Goal: Task Accomplishment & Management: Use online tool/utility

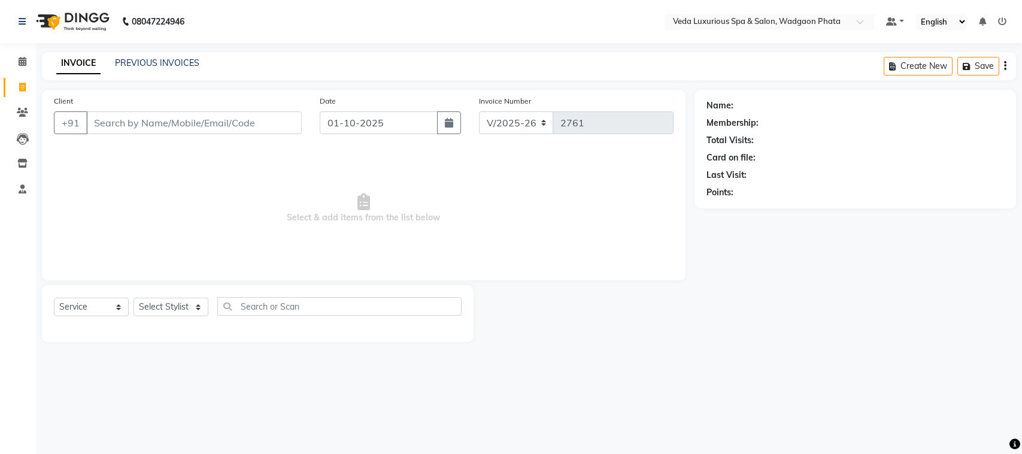
select select "4666"
select select "service"
click at [210, 128] on input "Client" at bounding box center [194, 122] width 216 height 23
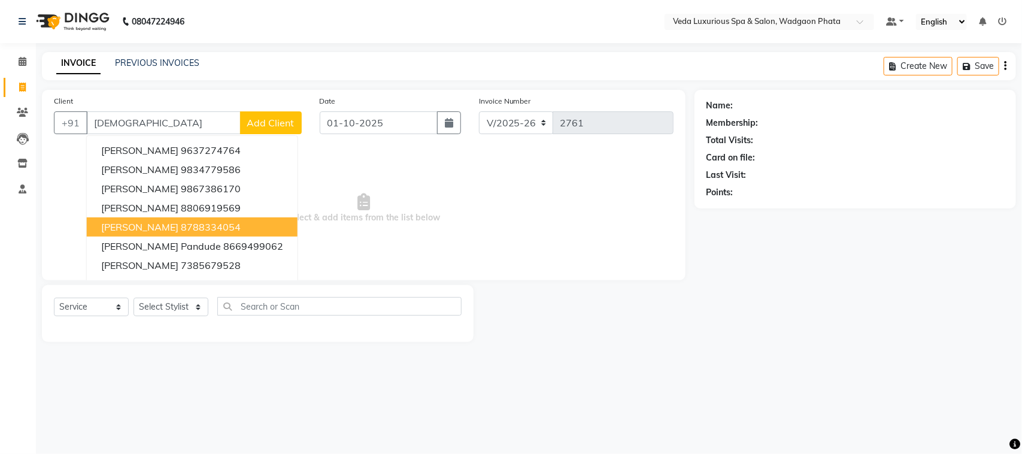
click at [205, 221] on ngb-highlight "8788334054" at bounding box center [211, 227] width 60 height 12
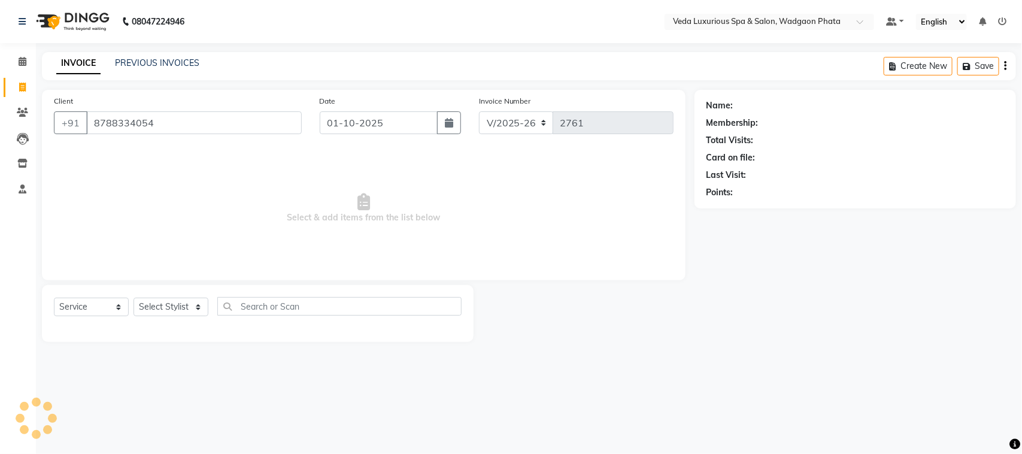
type input "8788334054"
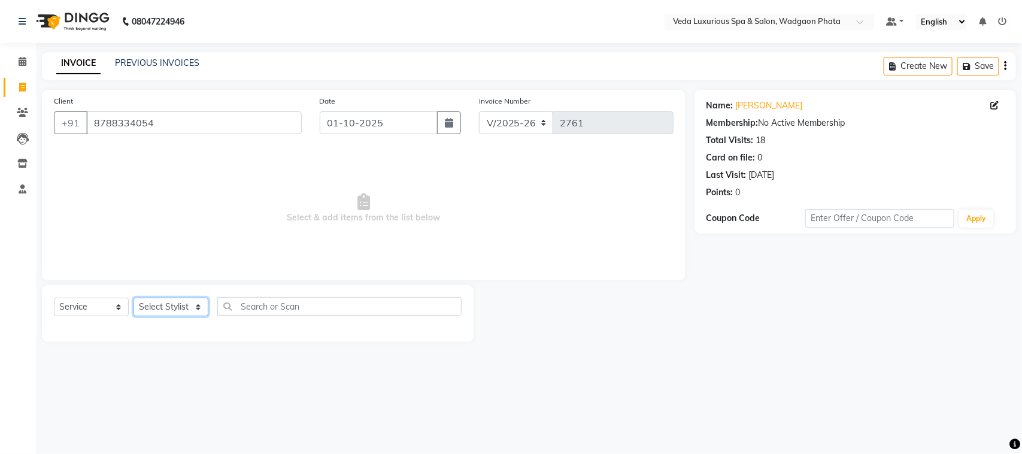
click at [177, 307] on select "Select Stylist [PERSON_NAME] GOLU [PERSON_NAME] [PERSON_NAME] [PERSON_NAME] [PE…" at bounding box center [171, 307] width 75 height 19
select select "70836"
click at [134, 298] on select "Select Stylist [PERSON_NAME] GOLU [PERSON_NAME] [PERSON_NAME] [PERSON_NAME] [PE…" at bounding box center [171, 307] width 75 height 19
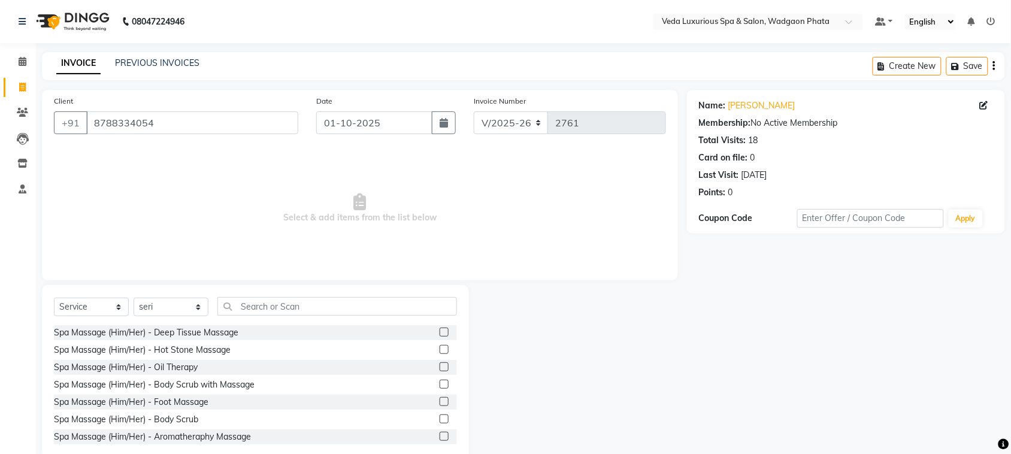
click at [439, 330] on label at bounding box center [443, 332] width 9 height 9
click at [439, 330] on input "checkbox" at bounding box center [443, 333] width 8 height 8
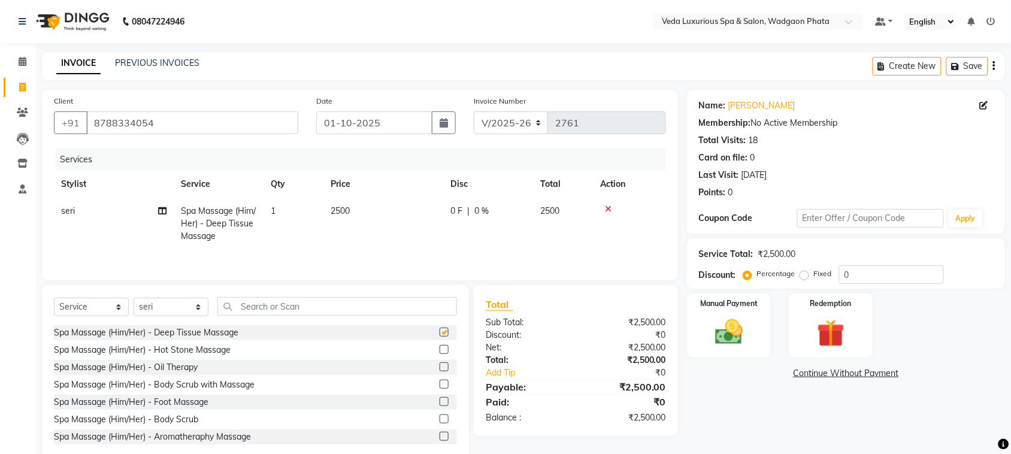
checkbox input "false"
click at [453, 214] on span "0 F" at bounding box center [456, 211] width 12 height 13
select select "70836"
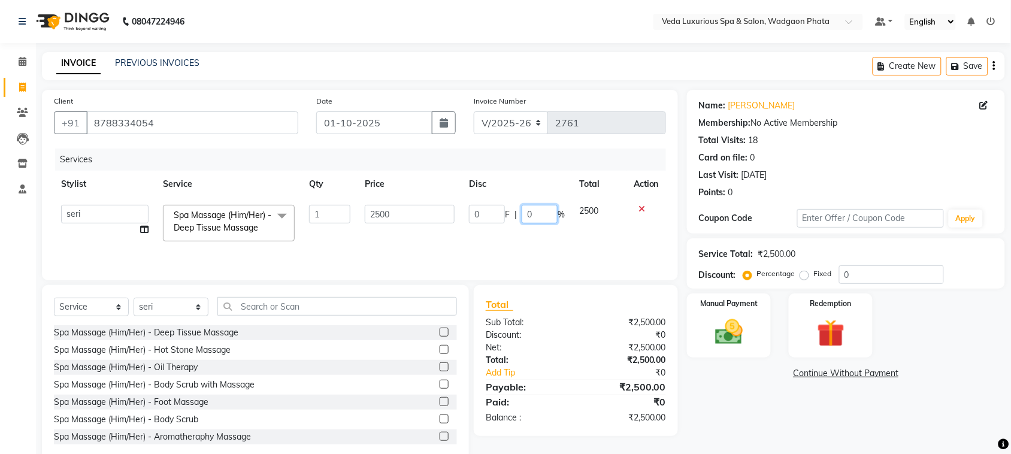
click at [542, 217] on input "0" at bounding box center [539, 214] width 36 height 19
type input "30"
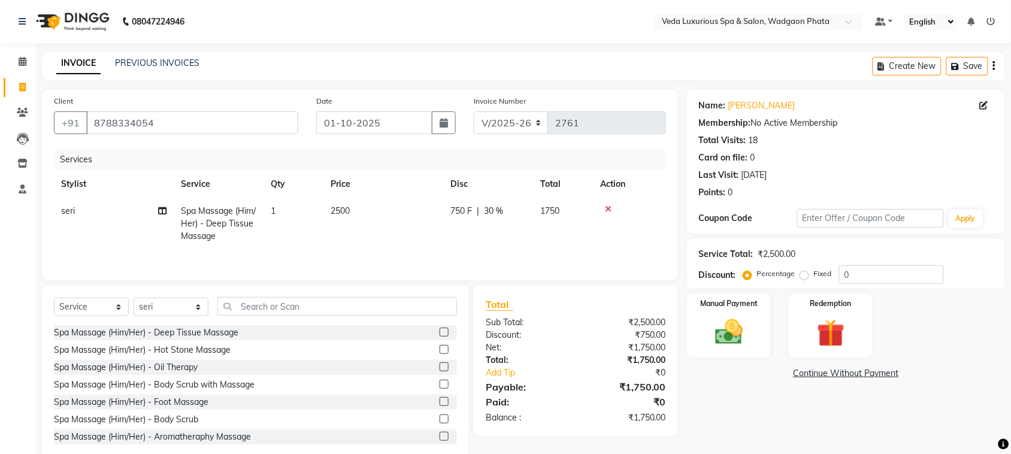
click at [560, 243] on tr "seri Spa Massage (Him/Her) - Deep Tissue Massage 1 2500 750 F | 30 % 1750" at bounding box center [360, 224] width 612 height 52
click at [733, 338] on img at bounding box center [728, 332] width 47 height 33
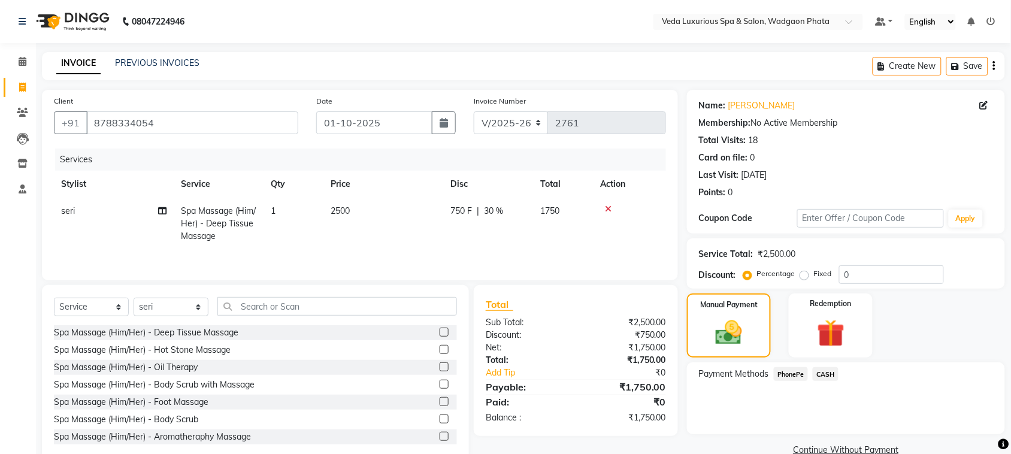
click at [782, 379] on span "PhonePe" at bounding box center [791, 374] width 34 height 14
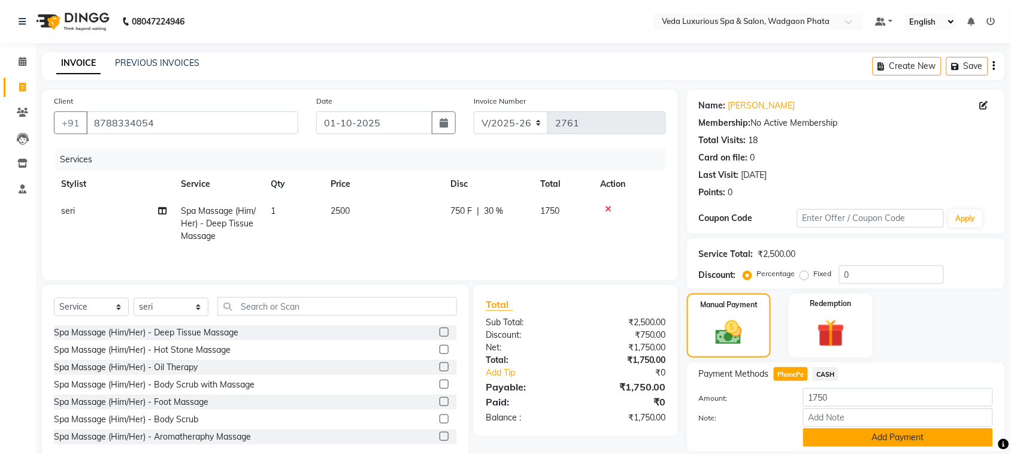
click at [866, 435] on button "Add Payment" at bounding box center [898, 437] width 190 height 19
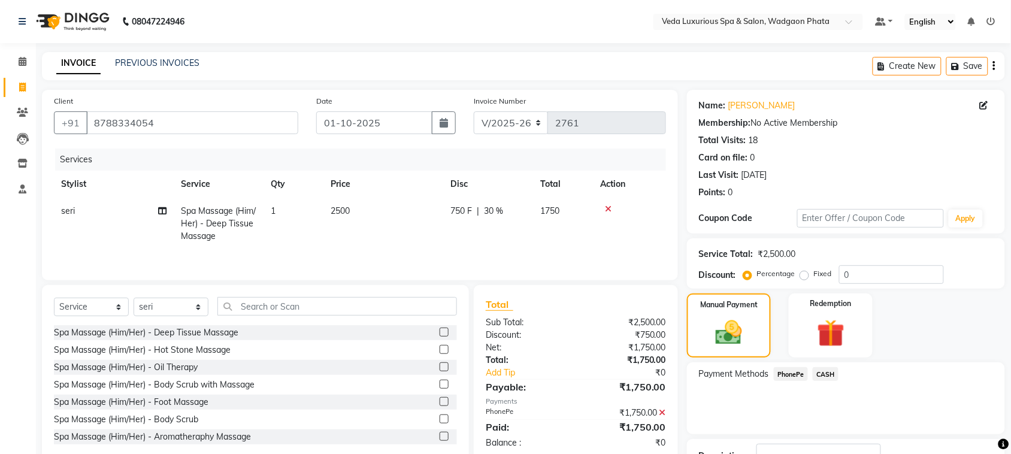
scroll to position [90, 0]
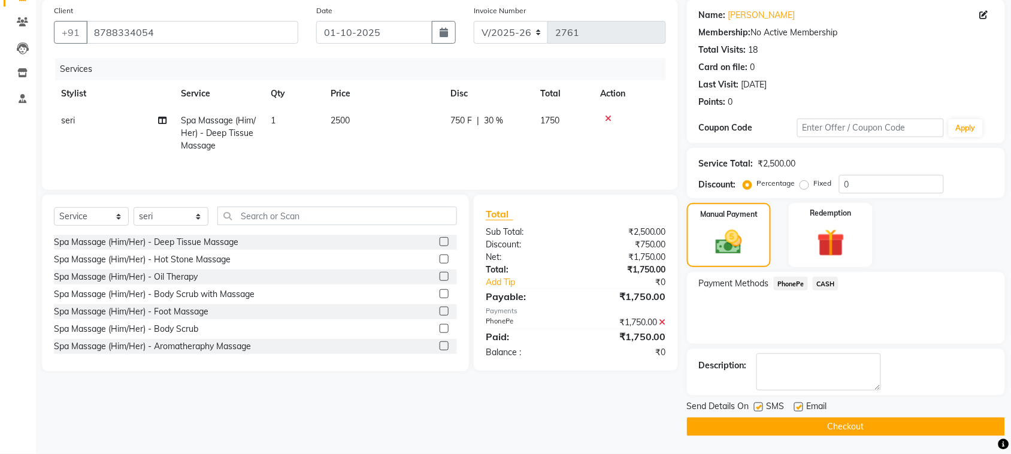
click at [879, 427] on button "Checkout" at bounding box center [846, 426] width 318 height 19
